Goal: Find specific page/section

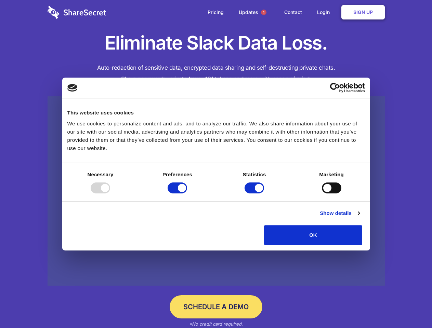
click at [110, 193] on div at bounding box center [100, 188] width 19 height 11
click at [187, 193] on input "Preferences" at bounding box center [176, 188] width 19 height 11
checkbox input "false"
click at [255, 193] on input "Statistics" at bounding box center [253, 188] width 19 height 11
checkbox input "false"
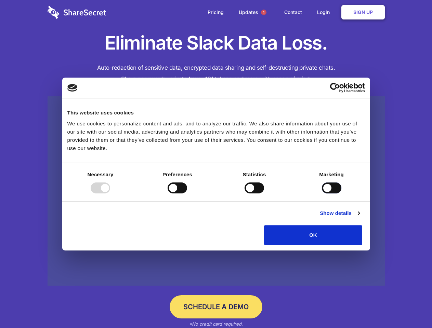
click at [322, 193] on input "Marketing" at bounding box center [331, 188] width 19 height 11
checkbox input "true"
click at [359, 217] on link "Show details" at bounding box center [340, 213] width 40 height 8
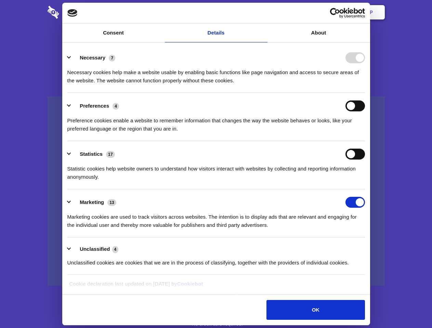
click at [365, 93] on li "Necessary 7 Necessary cookies help make a website usable by enabling basic func…" at bounding box center [215, 69] width 297 height 48
click at [263, 12] on span "1" at bounding box center [263, 12] width 5 height 5
